Goal: Entertainment & Leisure: Consume media (video, audio)

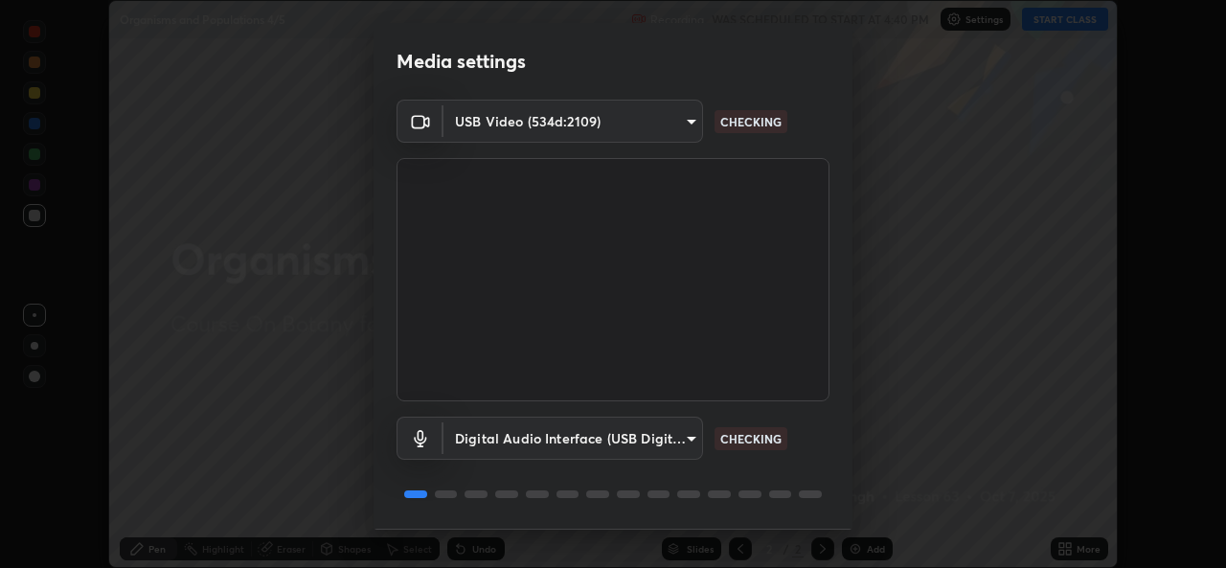
scroll to position [59, 0]
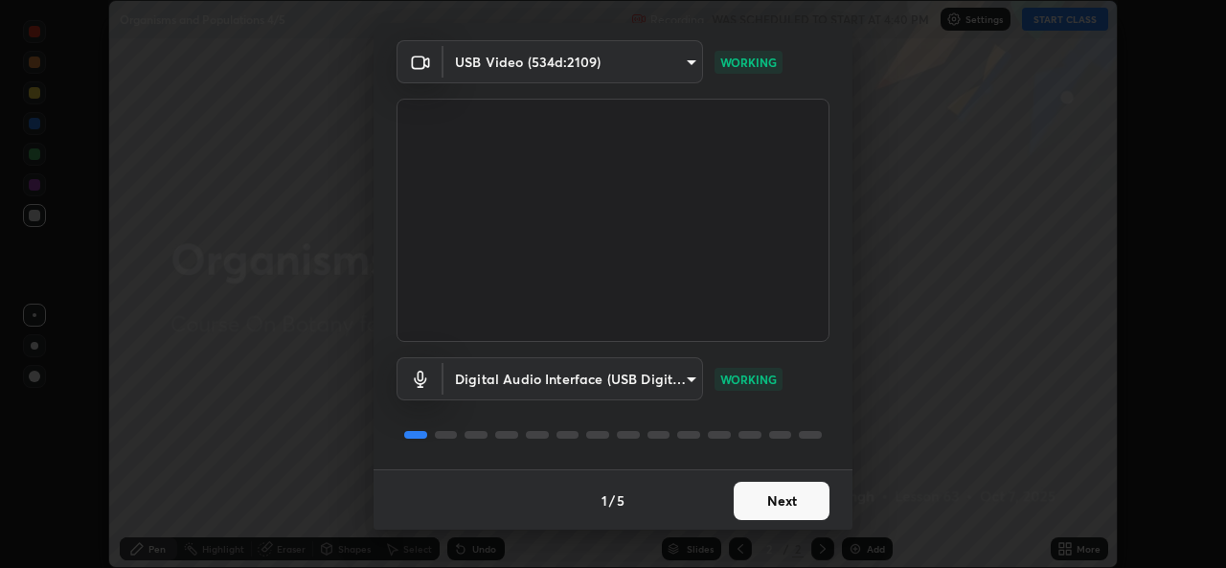
click at [745, 509] on button "Next" at bounding box center [782, 501] width 96 height 38
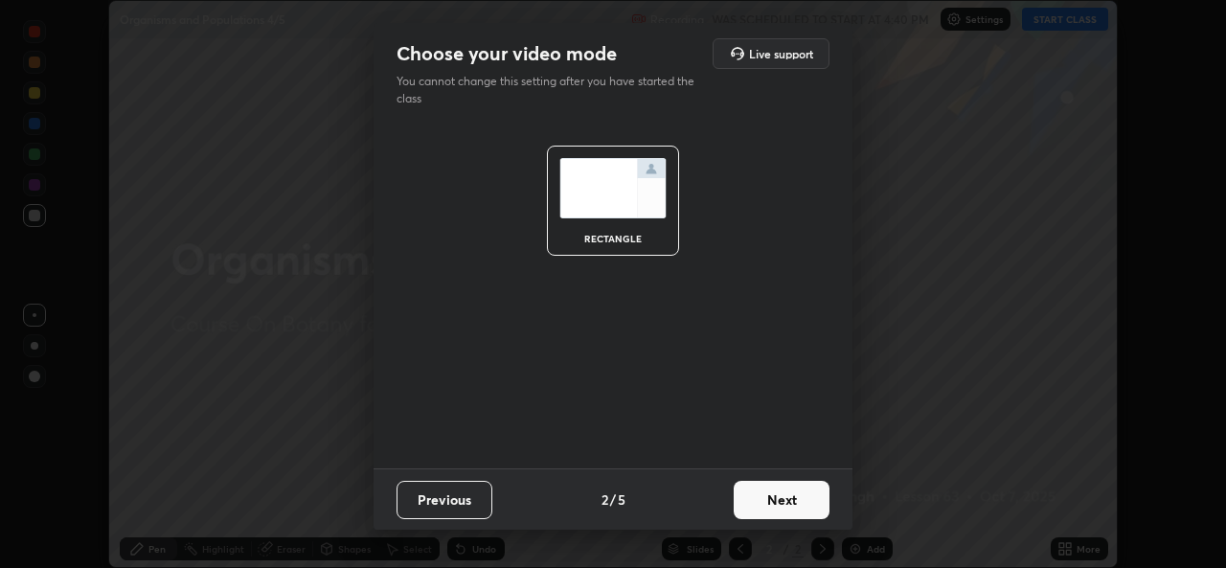
click at [745, 505] on button "Next" at bounding box center [782, 500] width 96 height 38
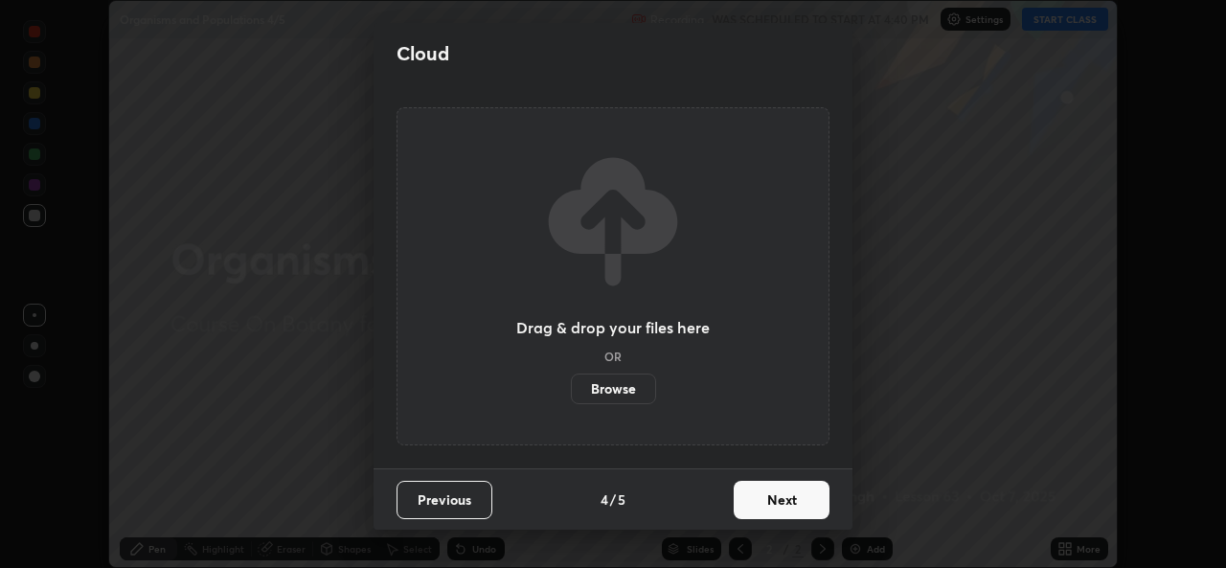
click at [758, 497] on button "Next" at bounding box center [782, 500] width 96 height 38
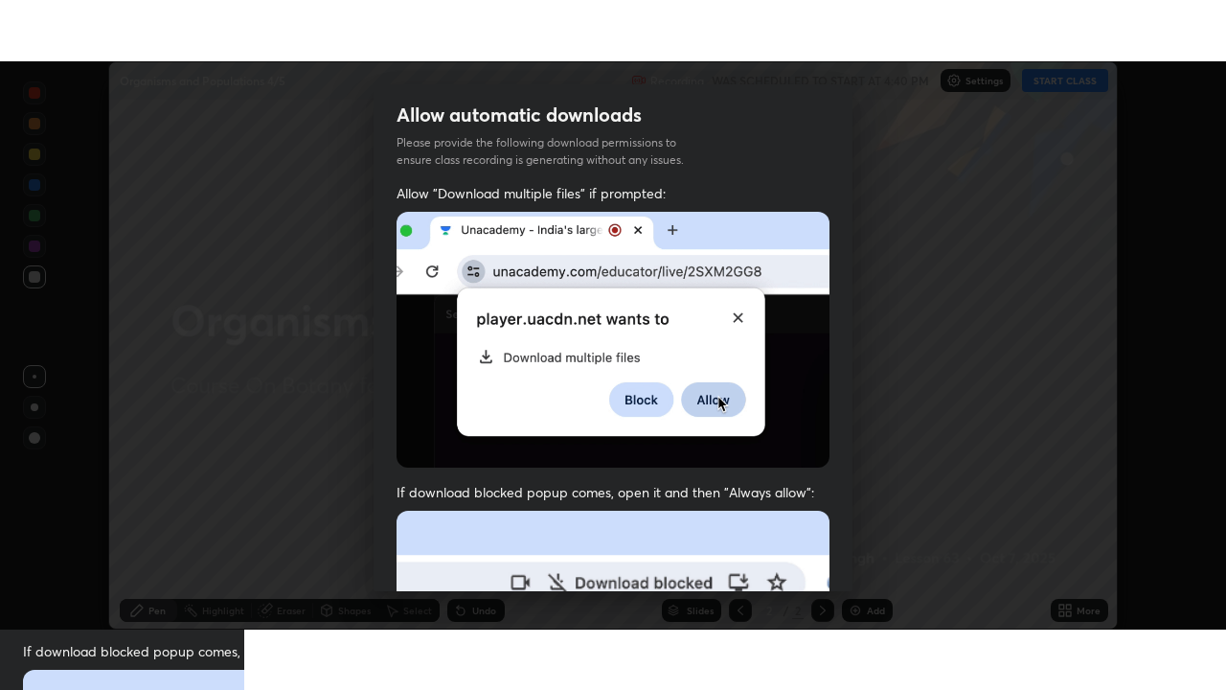
scroll to position [450, 0]
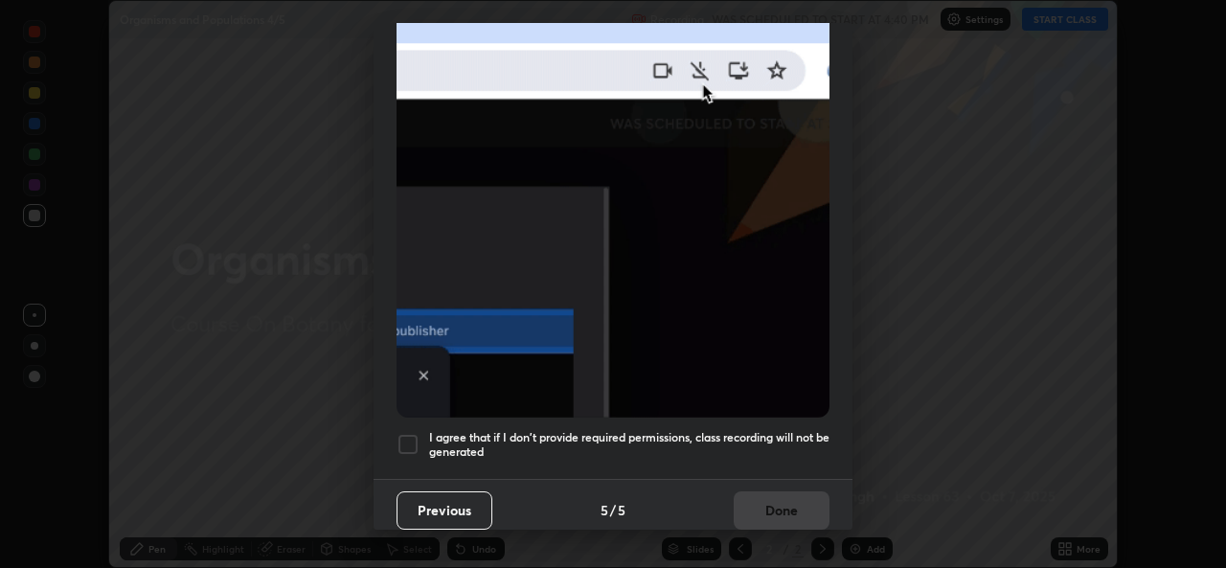
click at [541, 438] on h5 "I agree that if I don't provide required permissions, class recording will not …" at bounding box center [629, 445] width 400 height 30
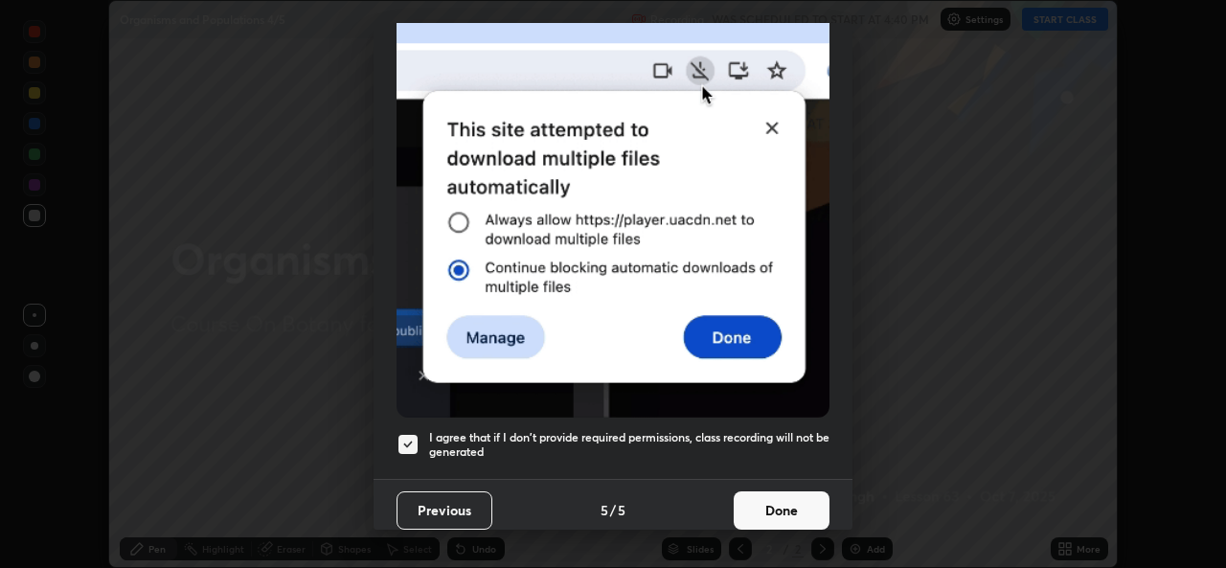
click at [734, 500] on button "Done" at bounding box center [782, 510] width 96 height 38
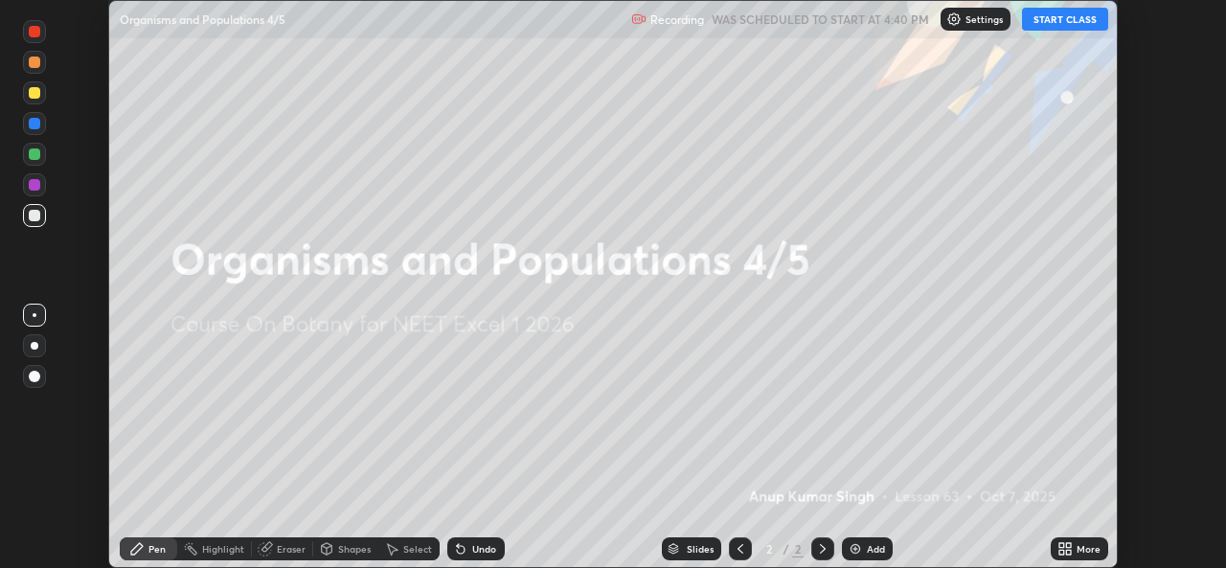
click at [1061, 545] on icon at bounding box center [1061, 545] width 5 height 5
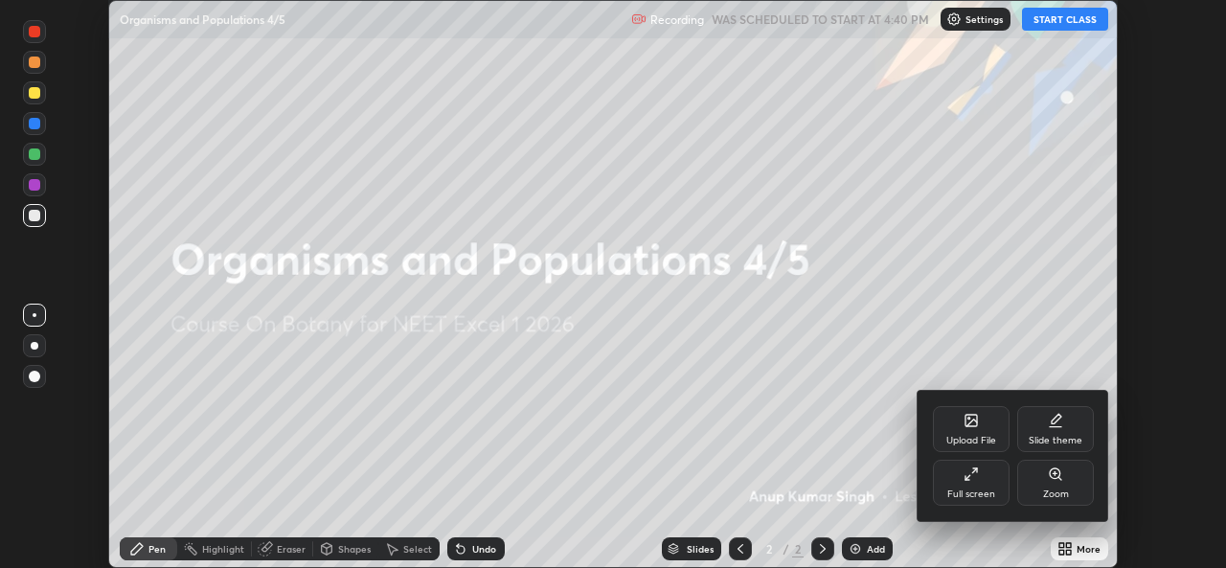
click at [962, 481] on div "Full screen" at bounding box center [971, 483] width 77 height 46
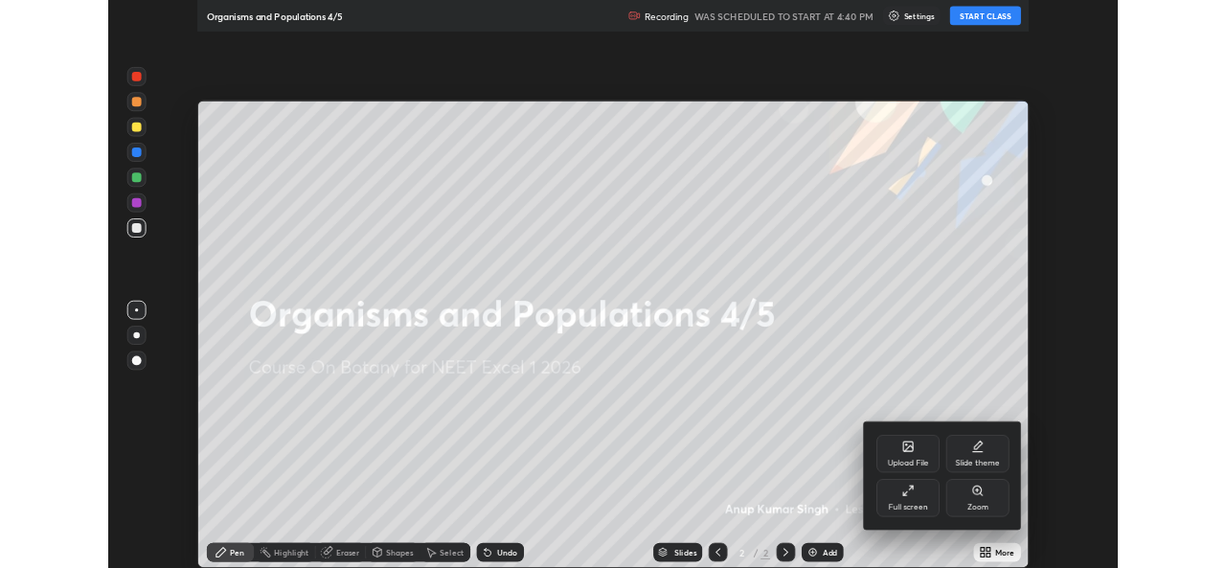
scroll to position [690, 1226]
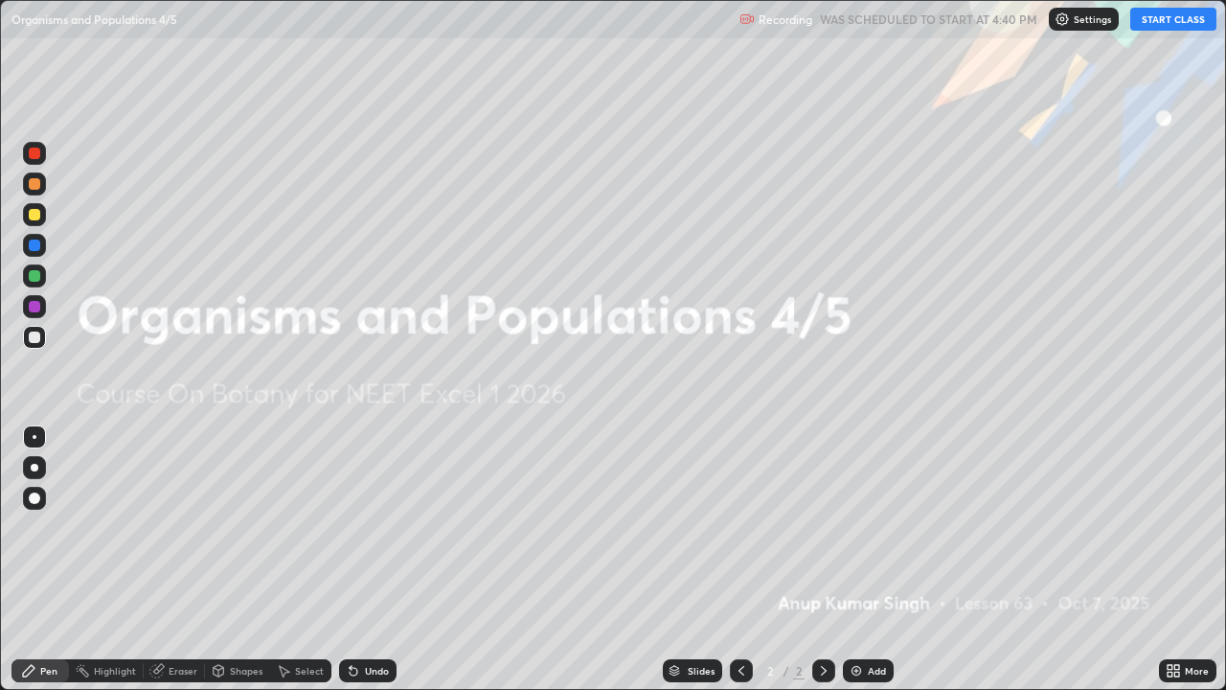
click at [1148, 23] on button "START CLASS" at bounding box center [1173, 19] width 86 height 23
click at [858, 567] on img at bounding box center [856, 670] width 15 height 15
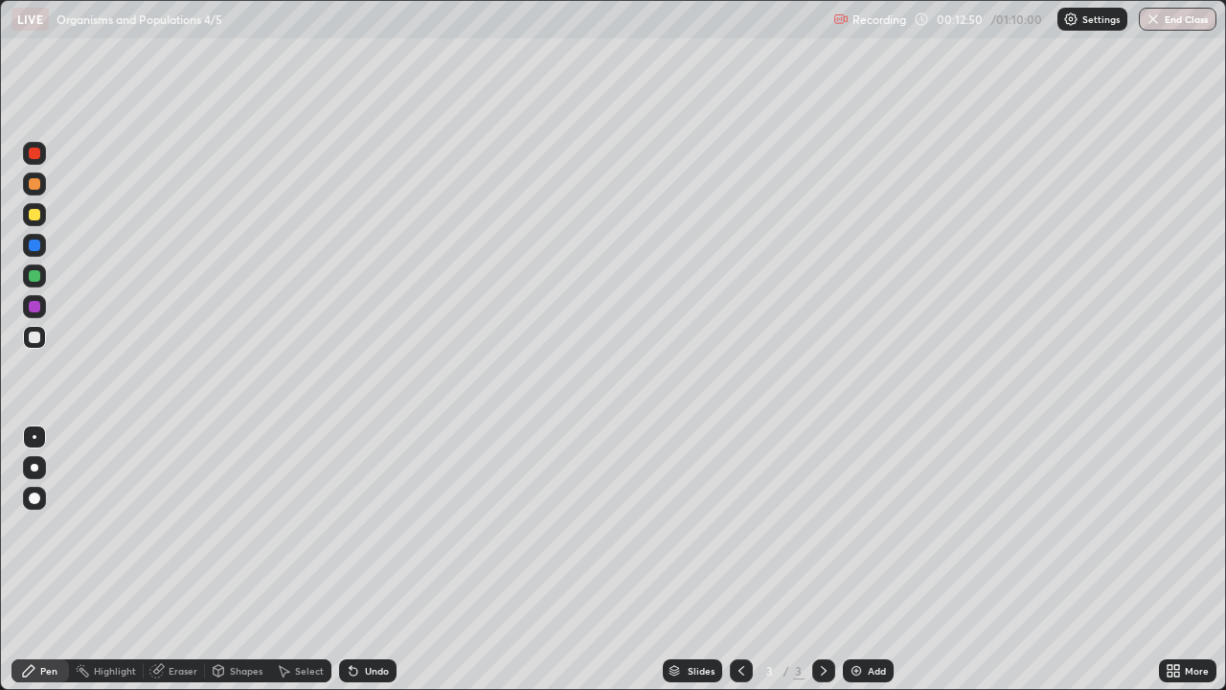
click at [854, 567] on img at bounding box center [856, 670] width 15 height 15
click at [367, 567] on div "Undo" at bounding box center [367, 670] width 57 height 23
click at [362, 567] on div "Undo" at bounding box center [367, 670] width 57 height 23
click at [364, 567] on div "Undo" at bounding box center [367, 670] width 57 height 23
click at [366, 567] on div "Undo" at bounding box center [367, 670] width 57 height 23
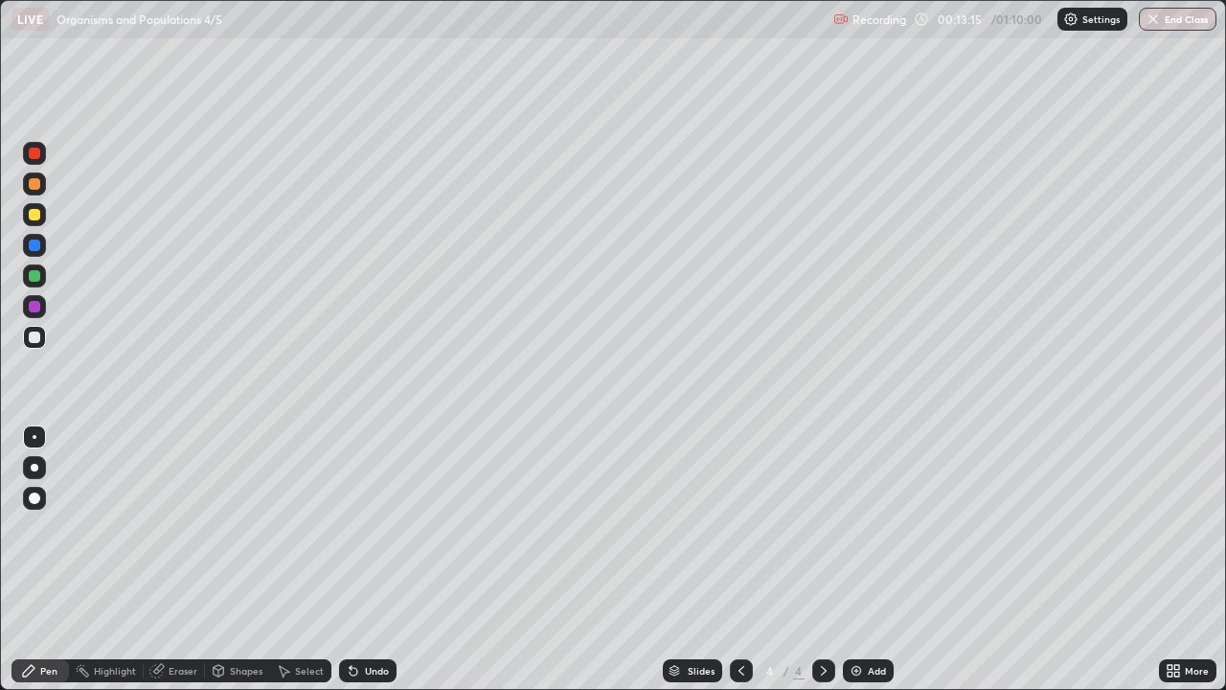
click at [365, 567] on div "Undo" at bounding box center [377, 671] width 24 height 10
click at [370, 567] on div "Undo" at bounding box center [377, 671] width 24 height 10
click at [380, 567] on div "Undo" at bounding box center [377, 671] width 24 height 10
click at [241, 567] on div "Shapes" at bounding box center [246, 671] width 33 height 10
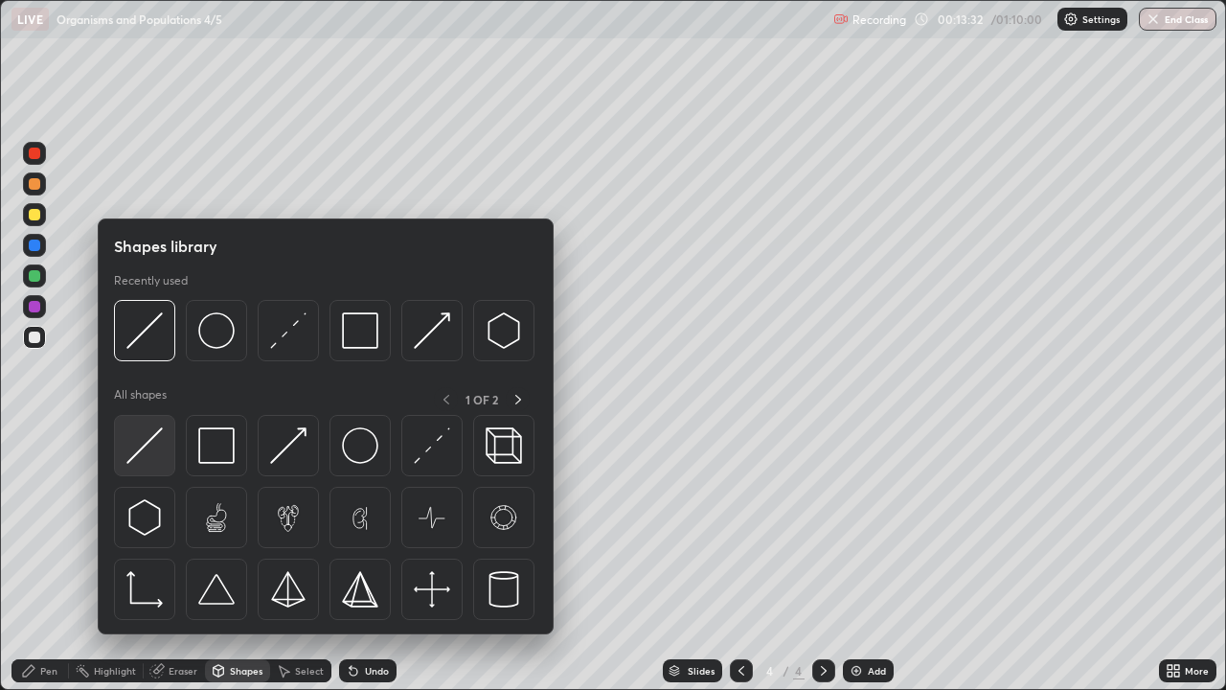
click at [148, 448] on img at bounding box center [144, 445] width 36 height 36
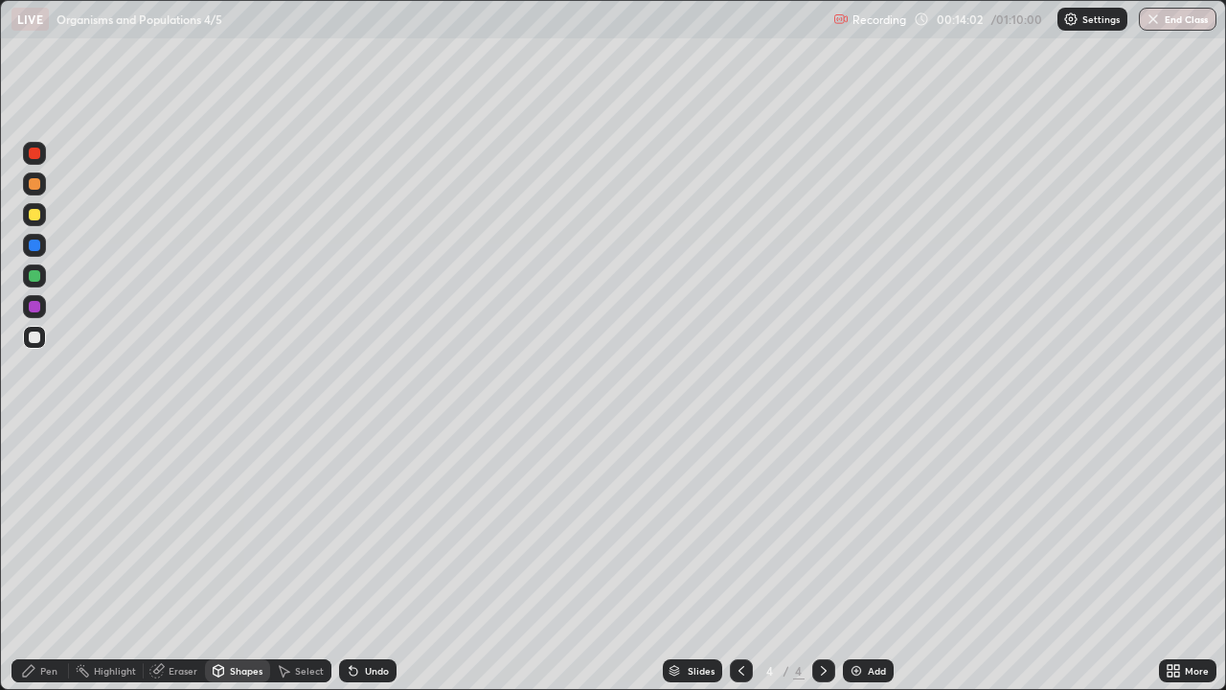
click at [41, 567] on div "Pen" at bounding box center [39, 670] width 57 height 23
click at [244, 567] on div "Shapes" at bounding box center [237, 670] width 65 height 23
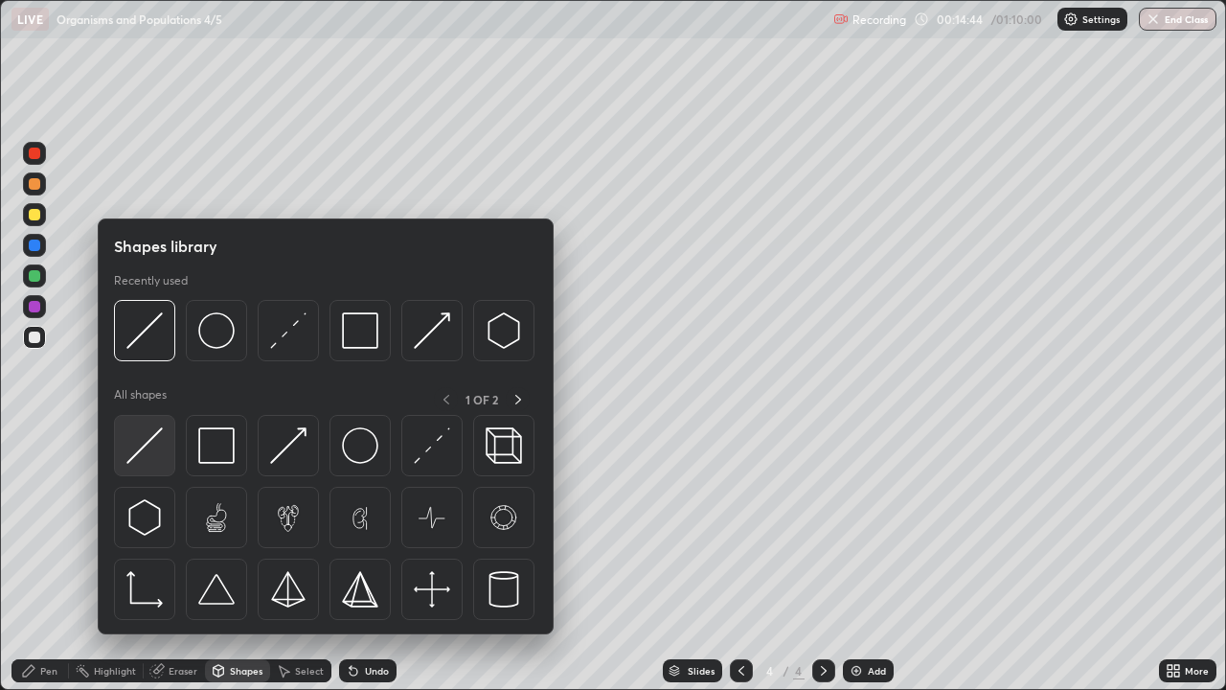
click at [146, 447] on img at bounding box center [144, 445] width 36 height 36
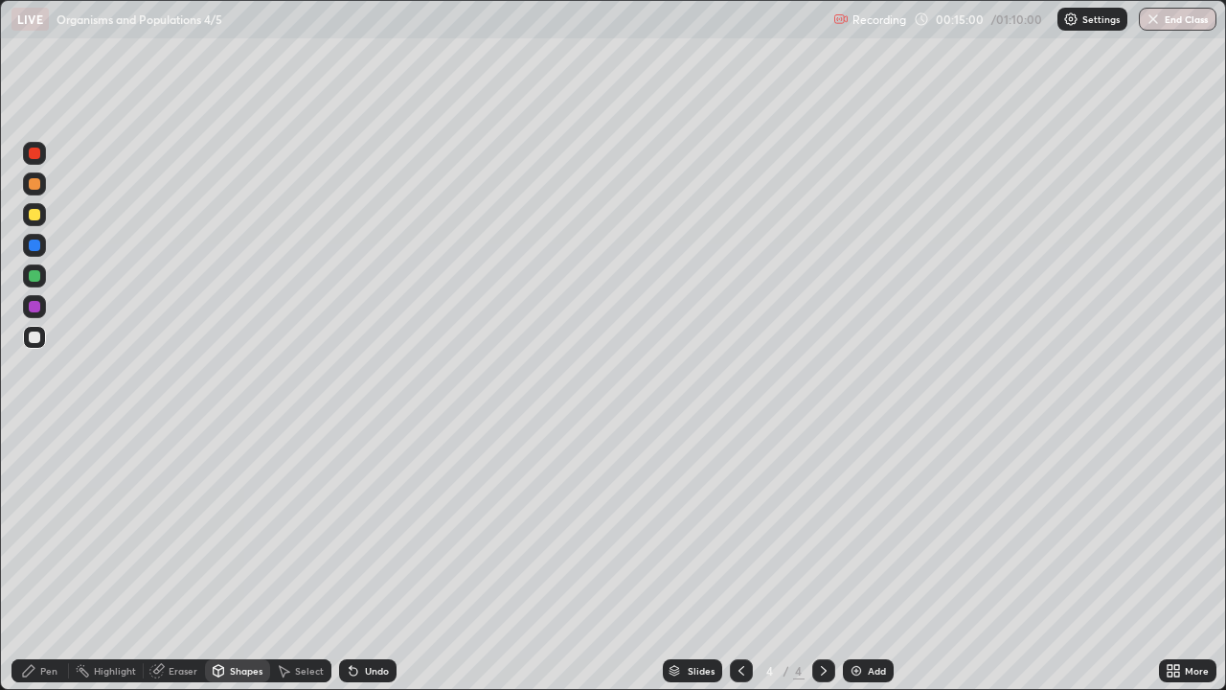
click at [50, 567] on div "Pen" at bounding box center [39, 670] width 57 height 23
click at [858, 567] on img at bounding box center [856, 670] width 15 height 15
click at [27, 276] on div at bounding box center [34, 275] width 23 height 23
click at [739, 567] on div at bounding box center [741, 670] width 23 height 23
click at [822, 567] on icon at bounding box center [823, 670] width 15 height 15
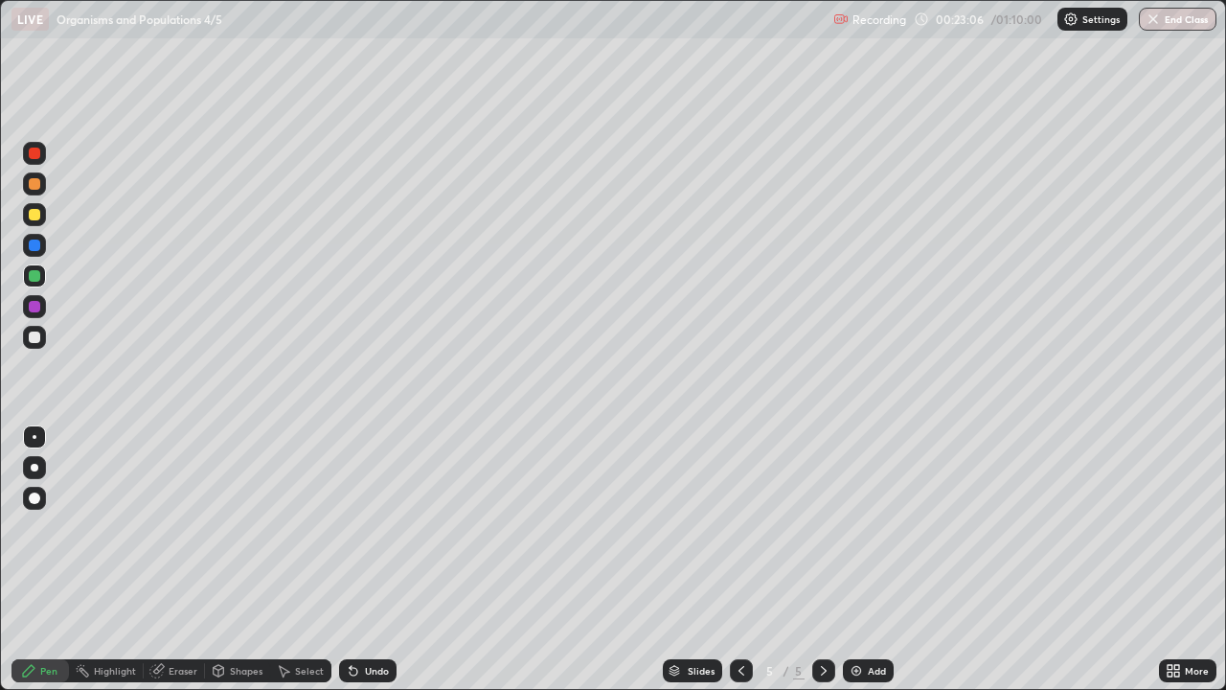
click at [739, 567] on icon at bounding box center [741, 670] width 15 height 15
click at [841, 567] on div "Slides 4 / 5 Add" at bounding box center [778, 670] width 762 height 38
click at [860, 567] on img at bounding box center [856, 670] width 15 height 15
click at [39, 216] on div at bounding box center [34, 214] width 11 height 11
click at [34, 467] on div at bounding box center [35, 468] width 8 height 8
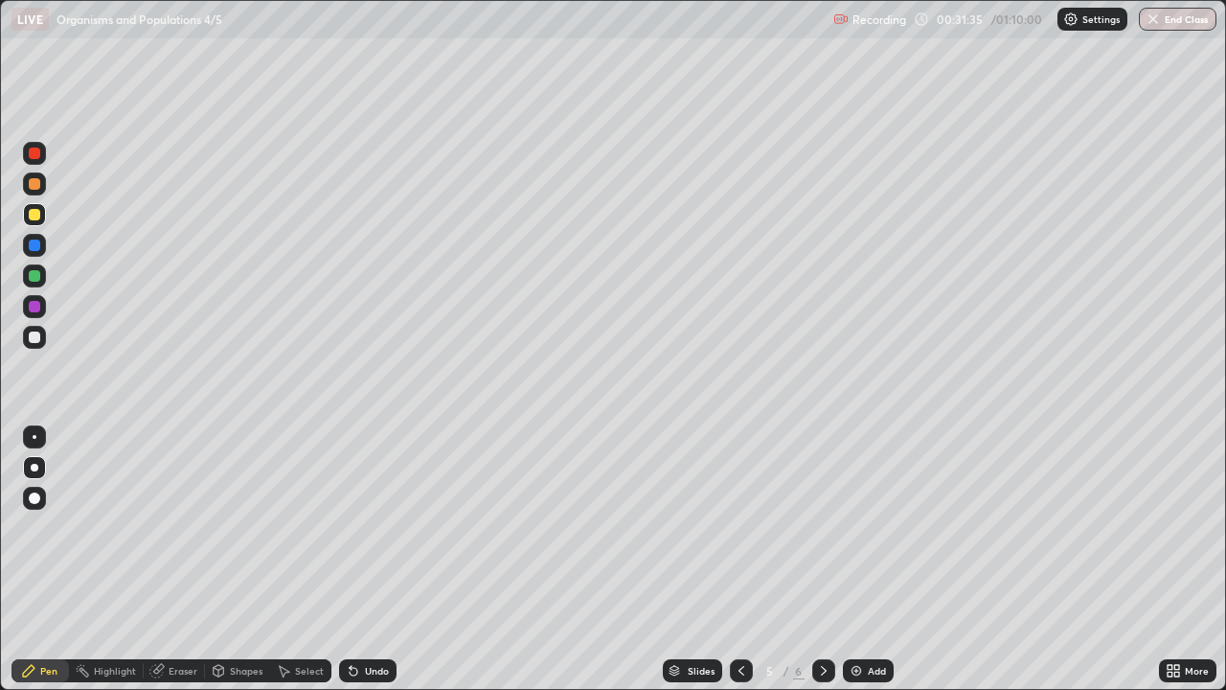
click at [36, 276] on div at bounding box center [34, 275] width 11 height 11
click at [34, 437] on div at bounding box center [35, 437] width 4 height 4
click at [29, 339] on div at bounding box center [34, 336] width 11 height 11
click at [38, 217] on div at bounding box center [34, 214] width 11 height 11
click at [849, 567] on img at bounding box center [856, 670] width 15 height 15
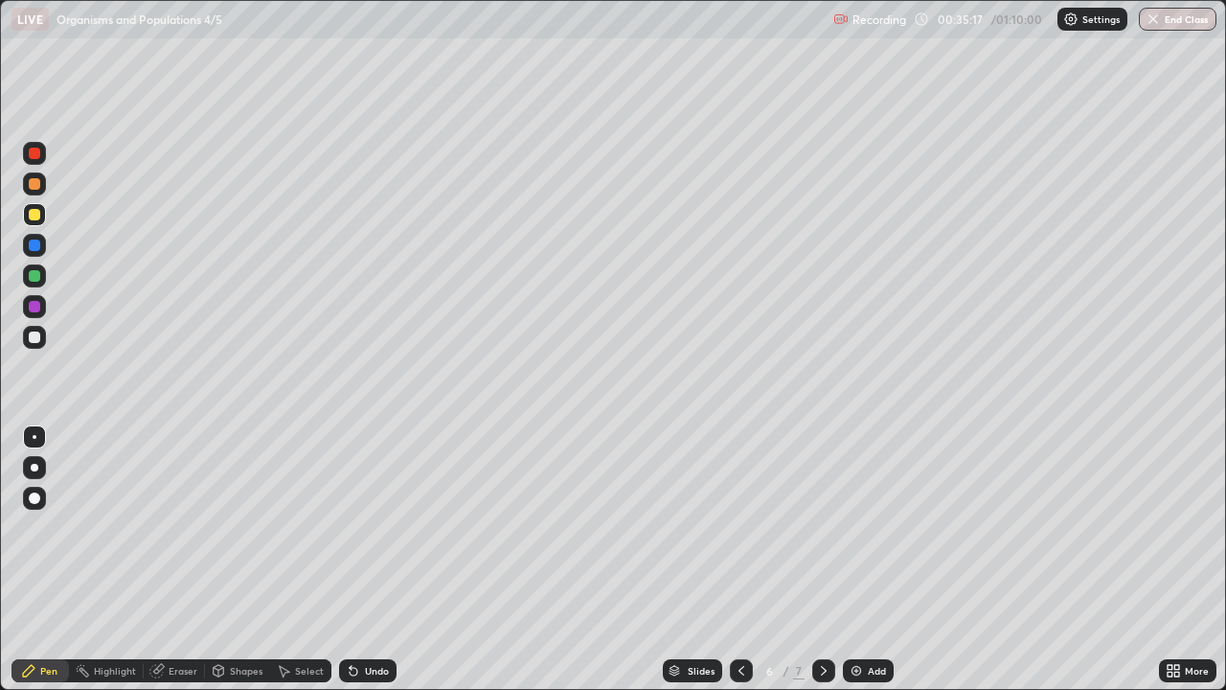
click at [34, 464] on div at bounding box center [35, 468] width 8 height 8
click at [36, 274] on div at bounding box center [34, 275] width 11 height 11
click at [27, 491] on div at bounding box center [34, 498] width 23 height 23
click at [34, 437] on div at bounding box center [35, 437] width 4 height 4
click at [29, 339] on div at bounding box center [34, 336] width 11 height 11
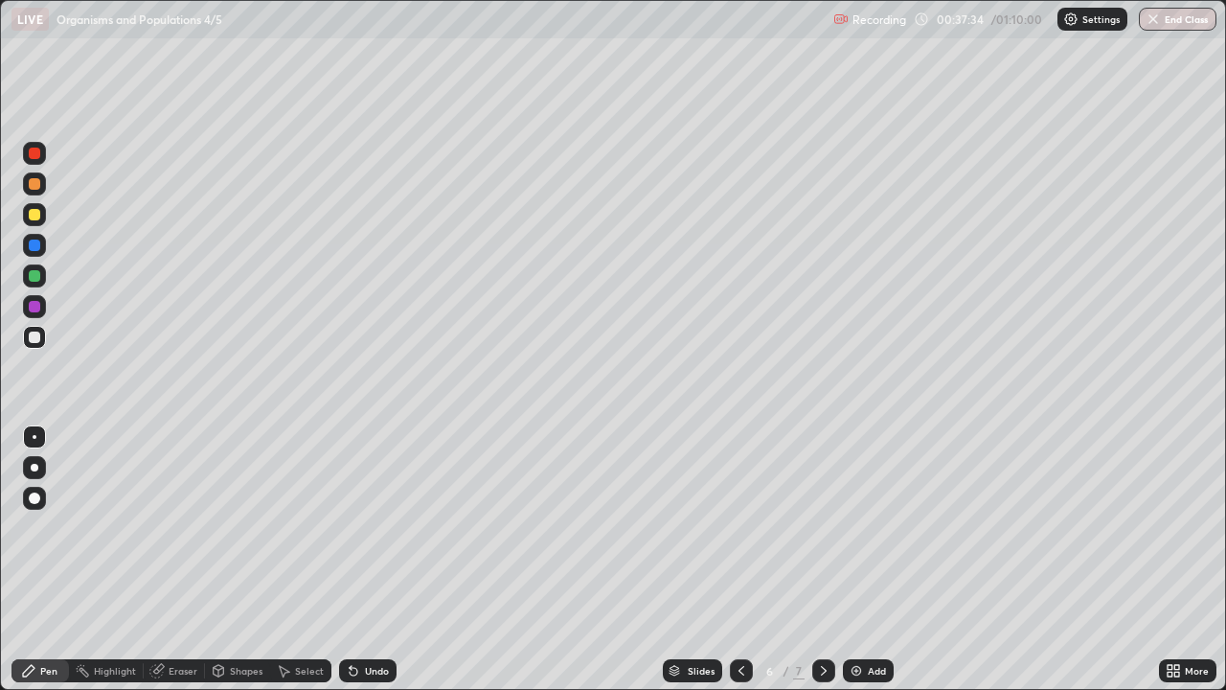
click at [39, 307] on div at bounding box center [34, 306] width 11 height 11
click at [34, 277] on div at bounding box center [34, 275] width 11 height 11
click at [34, 310] on div at bounding box center [34, 306] width 11 height 11
click at [738, 567] on icon at bounding box center [741, 670] width 15 height 15
click at [822, 567] on icon at bounding box center [823, 670] width 15 height 15
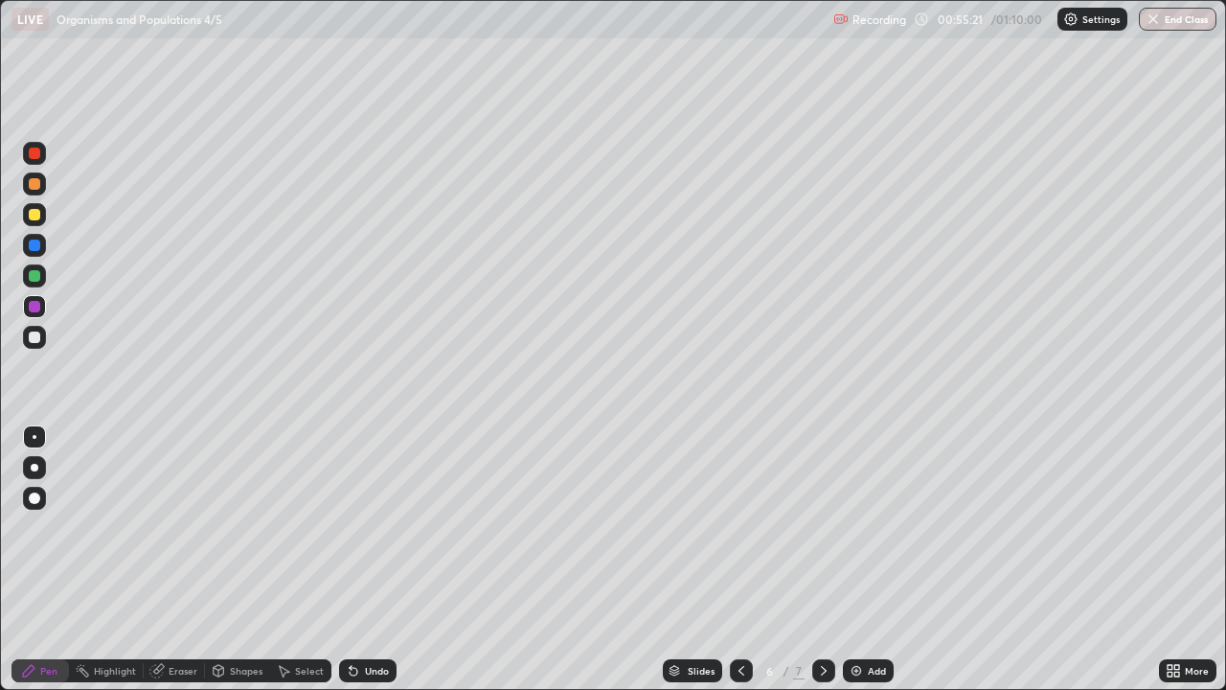
click at [41, 332] on div at bounding box center [34, 337] width 23 height 23
click at [34, 477] on div at bounding box center [34, 467] width 23 height 23
click at [33, 335] on div at bounding box center [34, 336] width 11 height 11
click at [34, 437] on div at bounding box center [35, 437] width 4 height 4
click at [37, 182] on div at bounding box center [34, 183] width 11 height 11
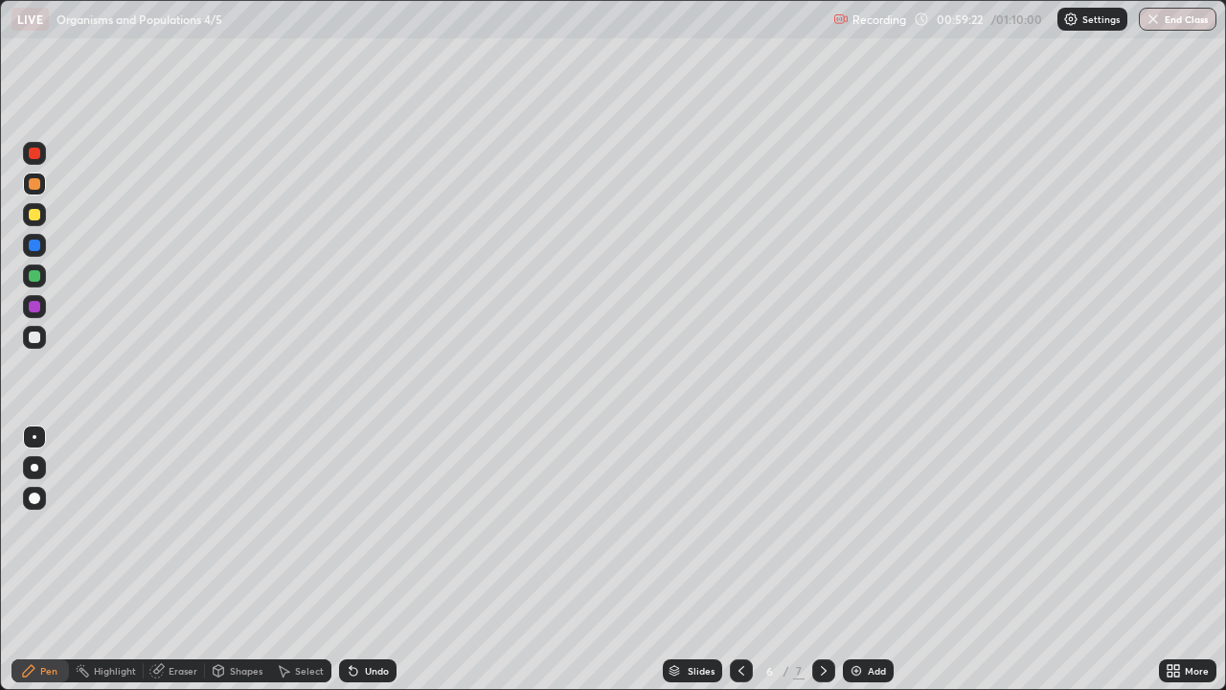
click at [852, 567] on img at bounding box center [856, 670] width 15 height 15
click at [35, 498] on div at bounding box center [34, 497] width 11 height 11
click at [33, 338] on div at bounding box center [34, 336] width 11 height 11
click at [25, 426] on div at bounding box center [34, 436] width 23 height 23
click at [26, 278] on div at bounding box center [34, 275] width 23 height 23
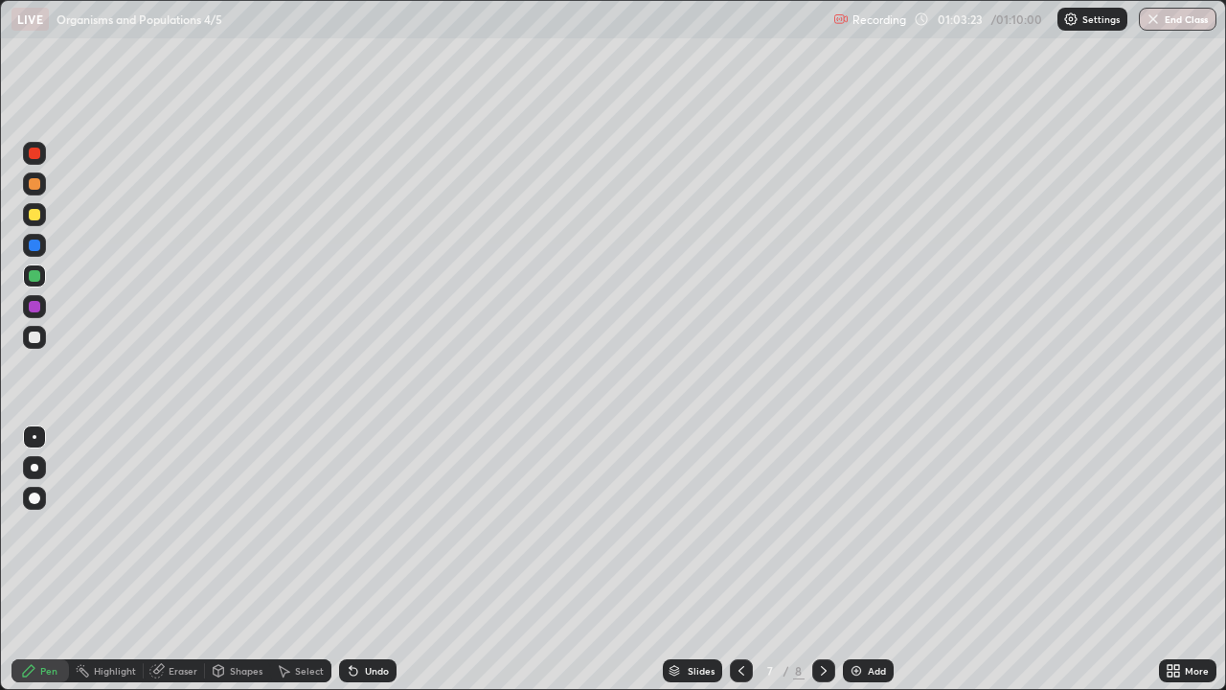
click at [32, 467] on div at bounding box center [35, 468] width 8 height 8
click at [33, 498] on div at bounding box center [34, 497] width 11 height 11
click at [34, 337] on div at bounding box center [34, 336] width 11 height 11
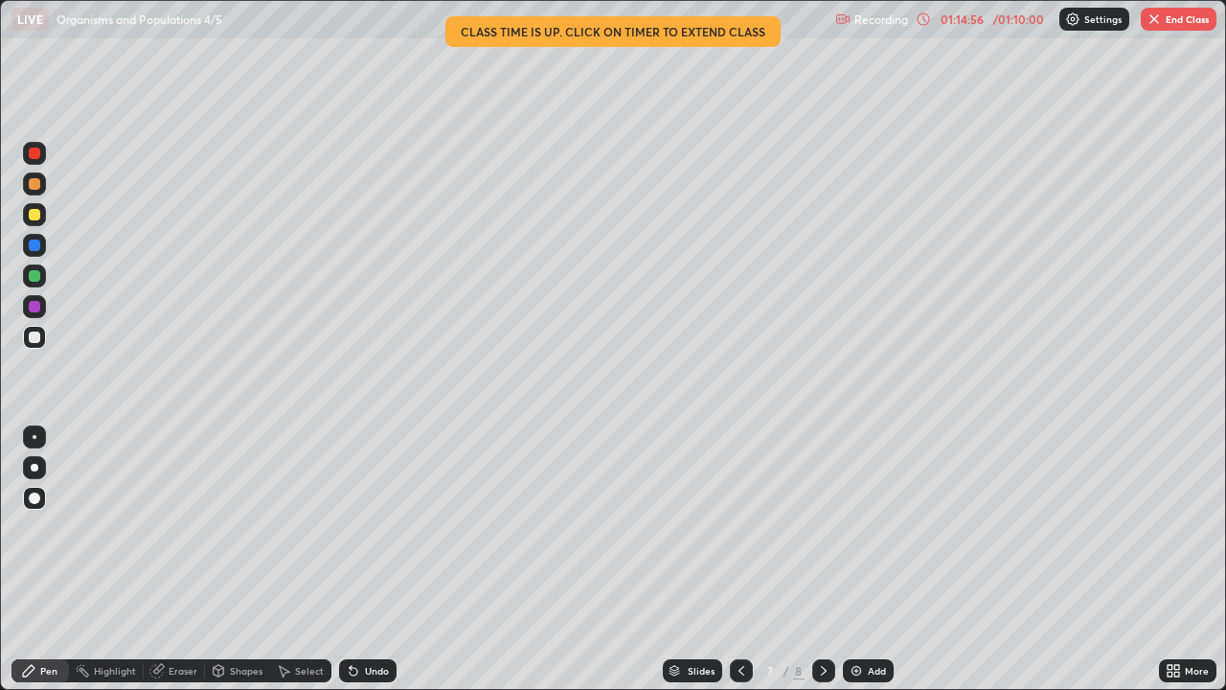
click at [1182, 15] on button "End Class" at bounding box center [1179, 19] width 76 height 23
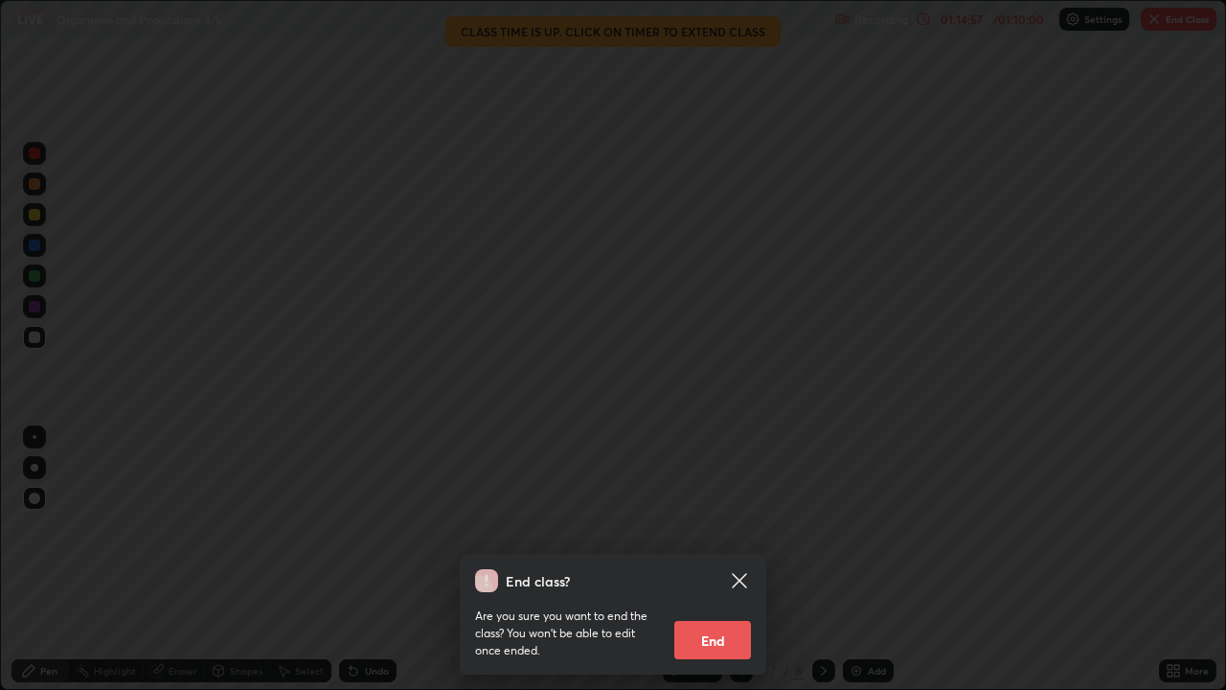
click at [731, 567] on button "End" at bounding box center [712, 640] width 77 height 38
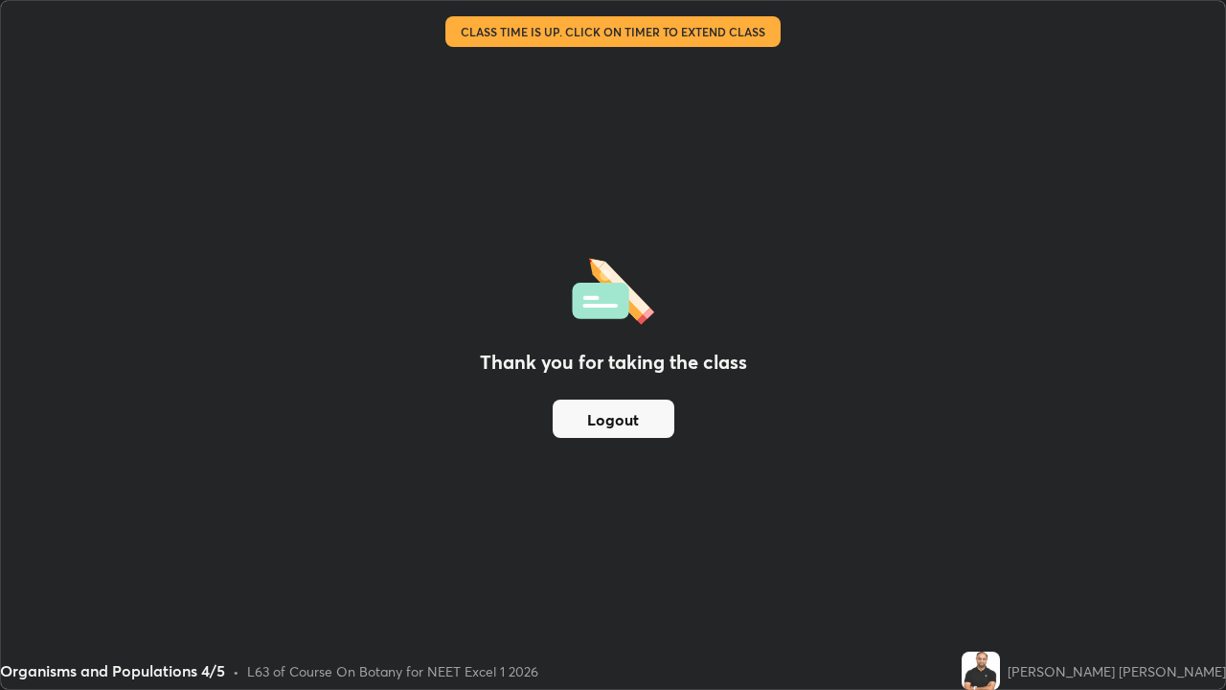
click at [1000, 567] on img at bounding box center [981, 670] width 38 height 38
click at [729, 44] on div "Thank you for taking the class Logout" at bounding box center [613, 345] width 1224 height 688
click at [730, 50] on div "Thank you for taking the class Logout" at bounding box center [613, 345] width 1224 height 688
click at [733, 34] on div "Organisms and Populations 4/5" at bounding box center [485, 19] width 948 height 38
click at [728, 31] on div "Organisms and Populations 4/5" at bounding box center [485, 19] width 948 height 38
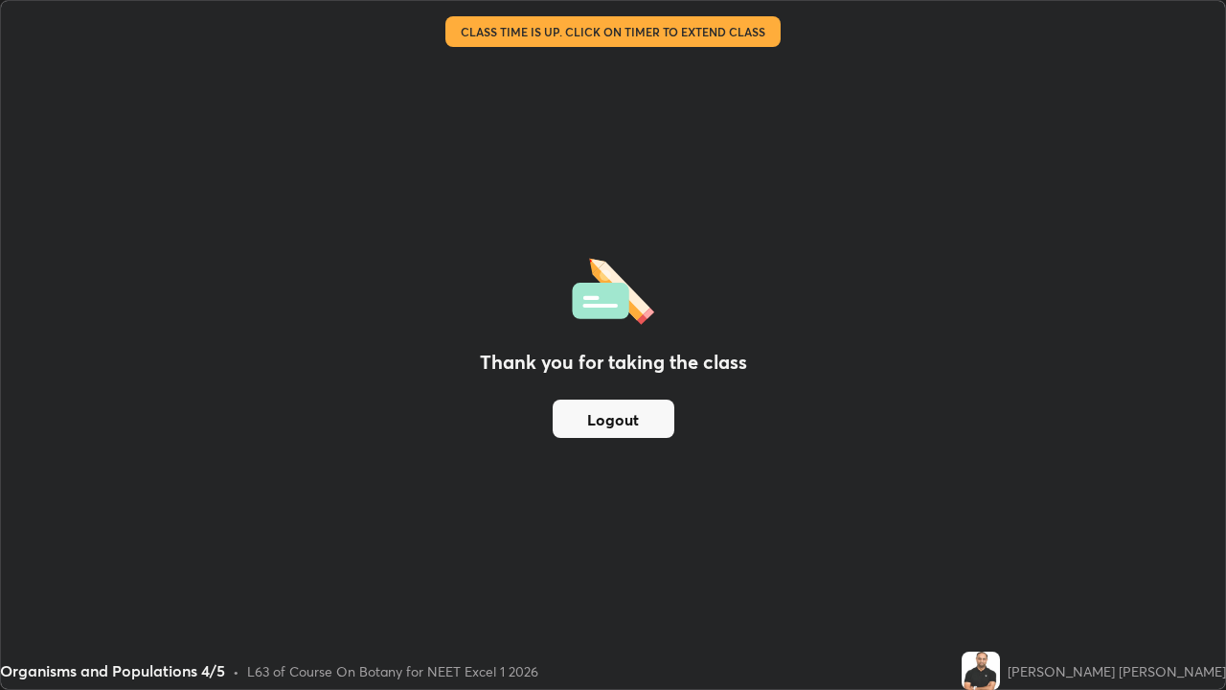
click at [722, 36] on div "Organisms and Populations 4/5" at bounding box center [485, 19] width 948 height 38
click at [653, 567] on div "Thank you for taking the class Logout" at bounding box center [613, 345] width 1224 height 688
click at [669, 567] on div "Thank you for taking the class Logout" at bounding box center [613, 345] width 1224 height 688
click at [608, 539] on div "Thank you for taking the class Logout" at bounding box center [613, 345] width 1224 height 688
click at [1090, 421] on div "Thank you for taking the class Logout" at bounding box center [613, 345] width 1224 height 688
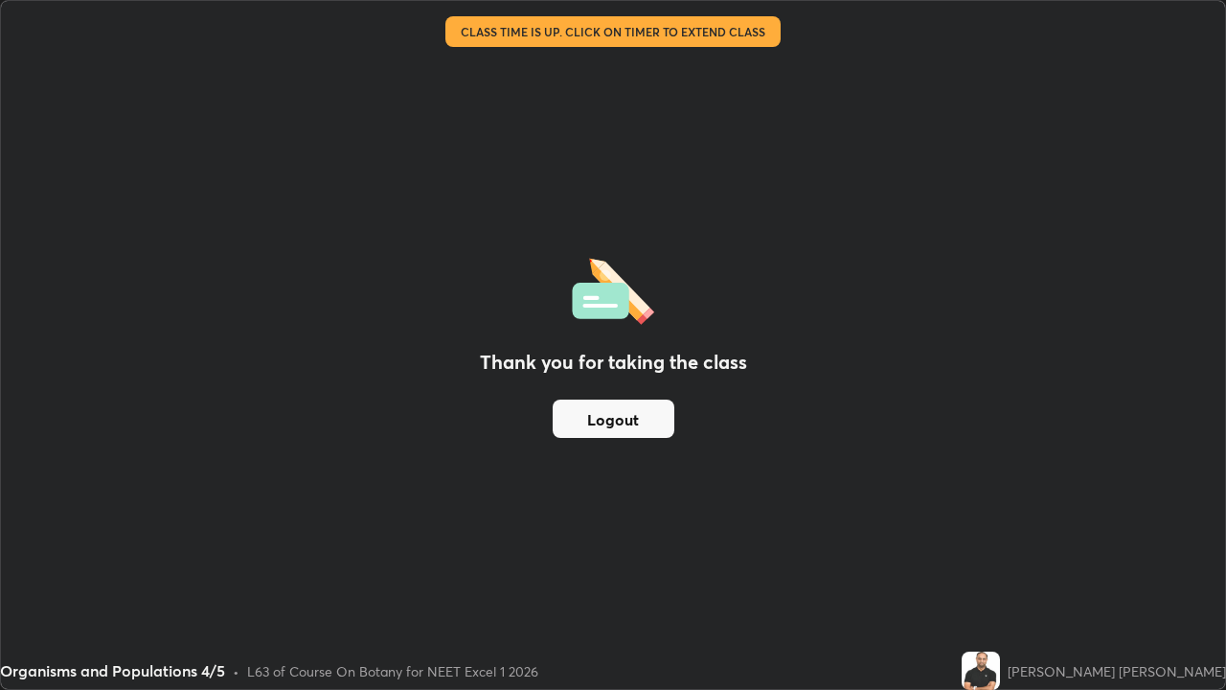
click at [1099, 408] on div "Thank you for taking the class Logout" at bounding box center [613, 345] width 1224 height 688
click at [1131, 567] on div "[PERSON_NAME] [PERSON_NAME]" at bounding box center [1117, 671] width 218 height 20
click at [1000, 567] on img at bounding box center [981, 670] width 38 height 38
click at [1167, 567] on div "[PERSON_NAME] [PERSON_NAME]" at bounding box center [1117, 671] width 218 height 20
click at [693, 15] on div "Organisms and Populations 4/5" at bounding box center [485, 19] width 948 height 38
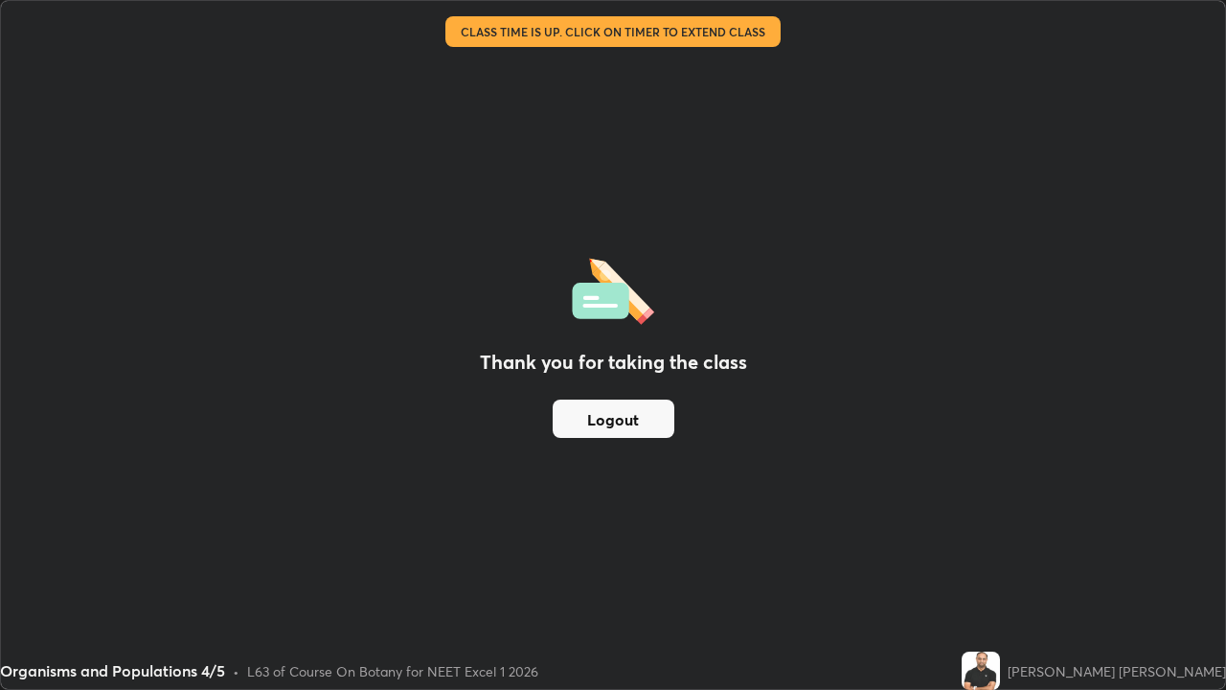
click at [640, 413] on button "Logout" at bounding box center [614, 418] width 122 height 38
click at [646, 406] on button "Logout" at bounding box center [614, 418] width 122 height 38
click at [592, 420] on button "Logout" at bounding box center [614, 418] width 122 height 38
click at [600, 420] on button "Logout" at bounding box center [614, 418] width 122 height 38
click at [602, 421] on button "Logout" at bounding box center [614, 418] width 122 height 38
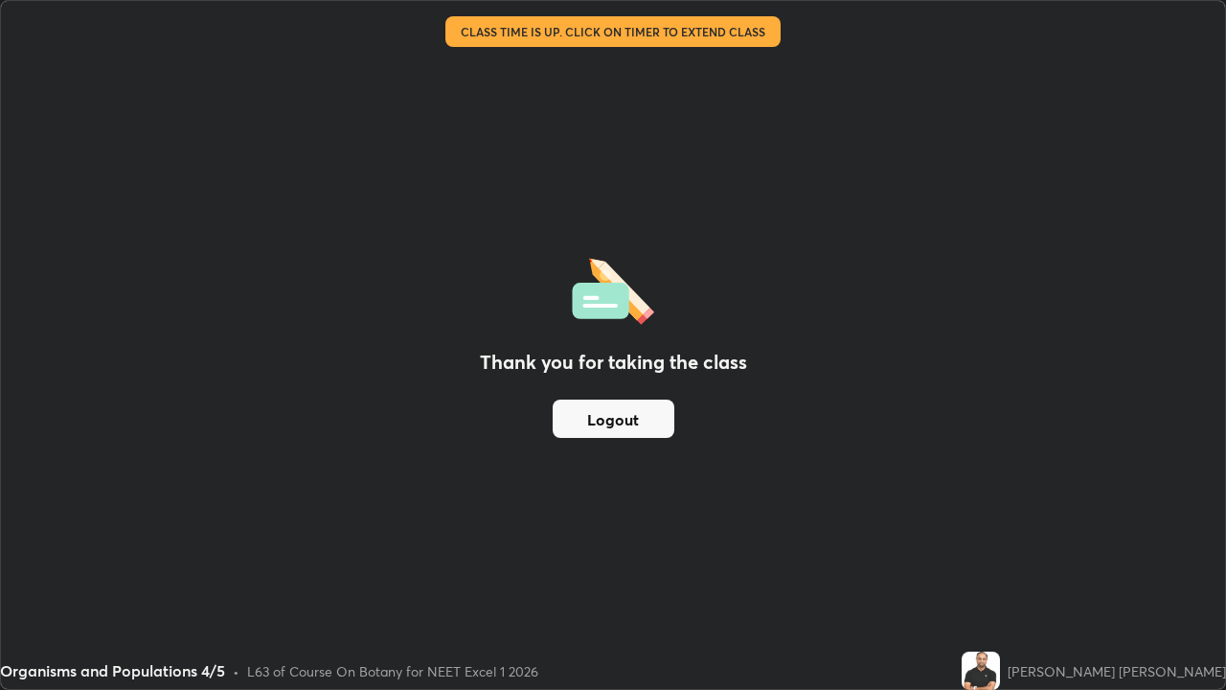
click at [590, 423] on button "Logout" at bounding box center [614, 418] width 122 height 38
click at [575, 431] on button "Logout" at bounding box center [614, 418] width 122 height 38
click at [596, 423] on button "Logout" at bounding box center [614, 418] width 122 height 38
click at [632, 408] on button "Logout" at bounding box center [614, 418] width 122 height 38
click at [631, 427] on button "Logout" at bounding box center [614, 418] width 122 height 38
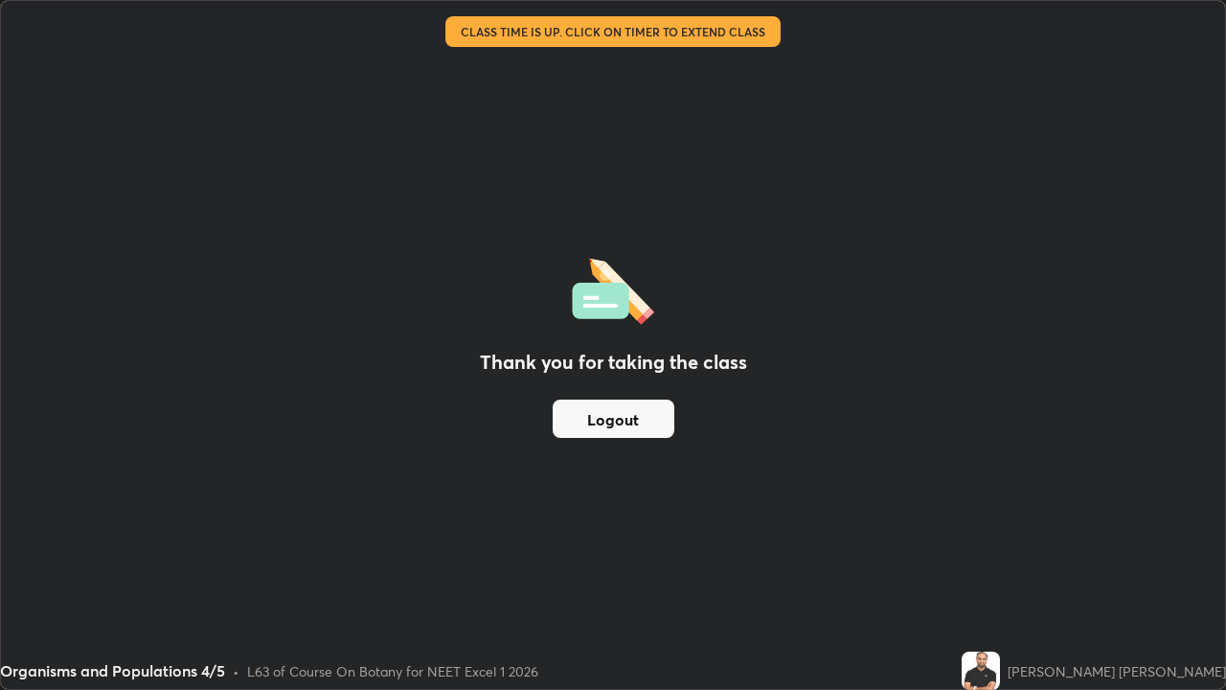
click at [638, 433] on button "Logout" at bounding box center [614, 418] width 122 height 38
click at [635, 425] on button "Logout" at bounding box center [614, 418] width 122 height 38
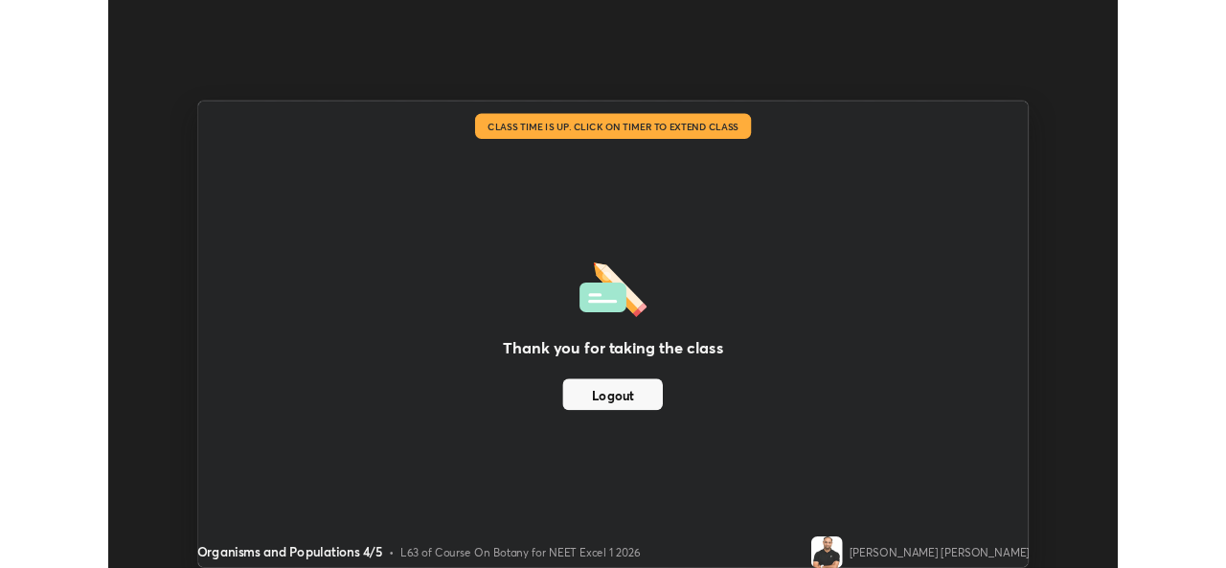
scroll to position [95216, 94559]
